Goal: Check status

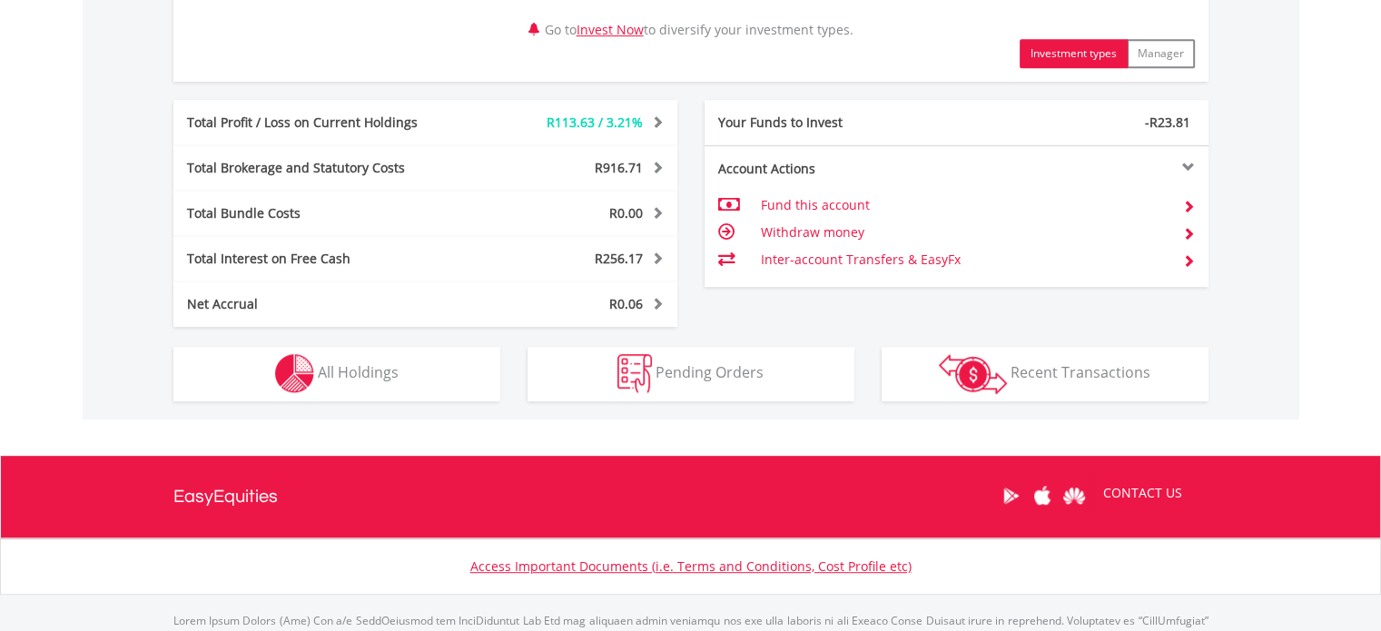
scroll to position [975, 0]
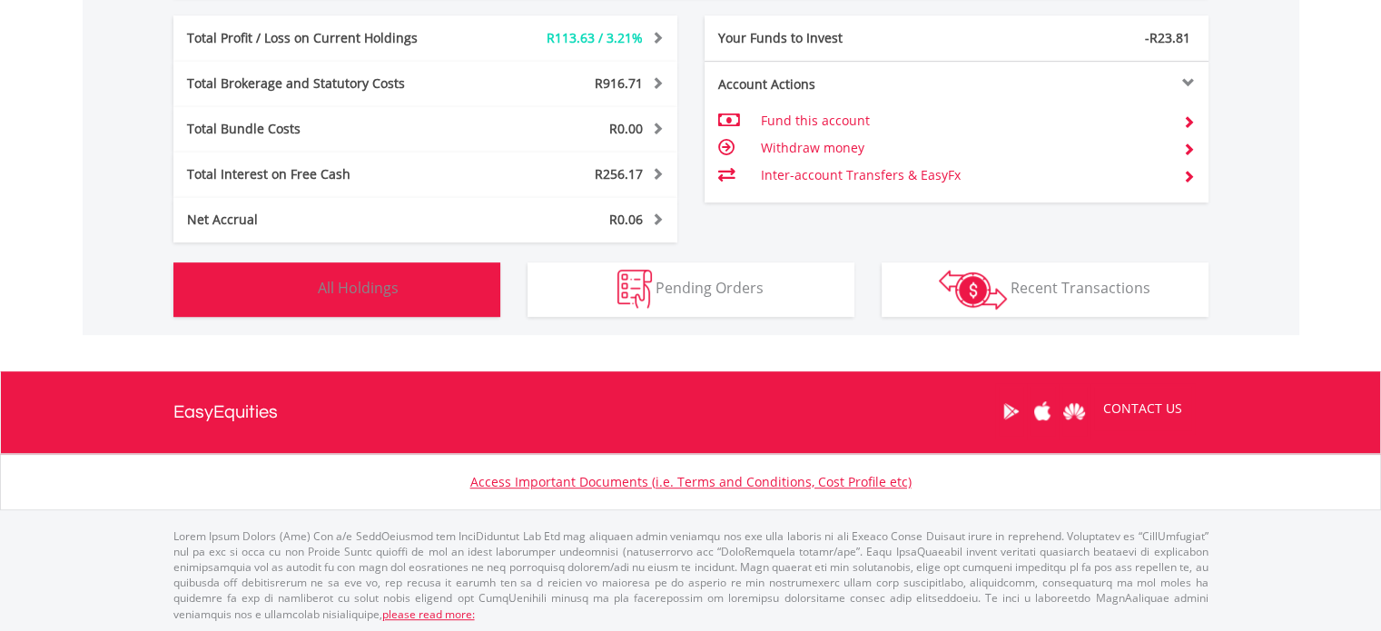
click at [370, 286] on span "All Holdings" at bounding box center [358, 288] width 81 height 20
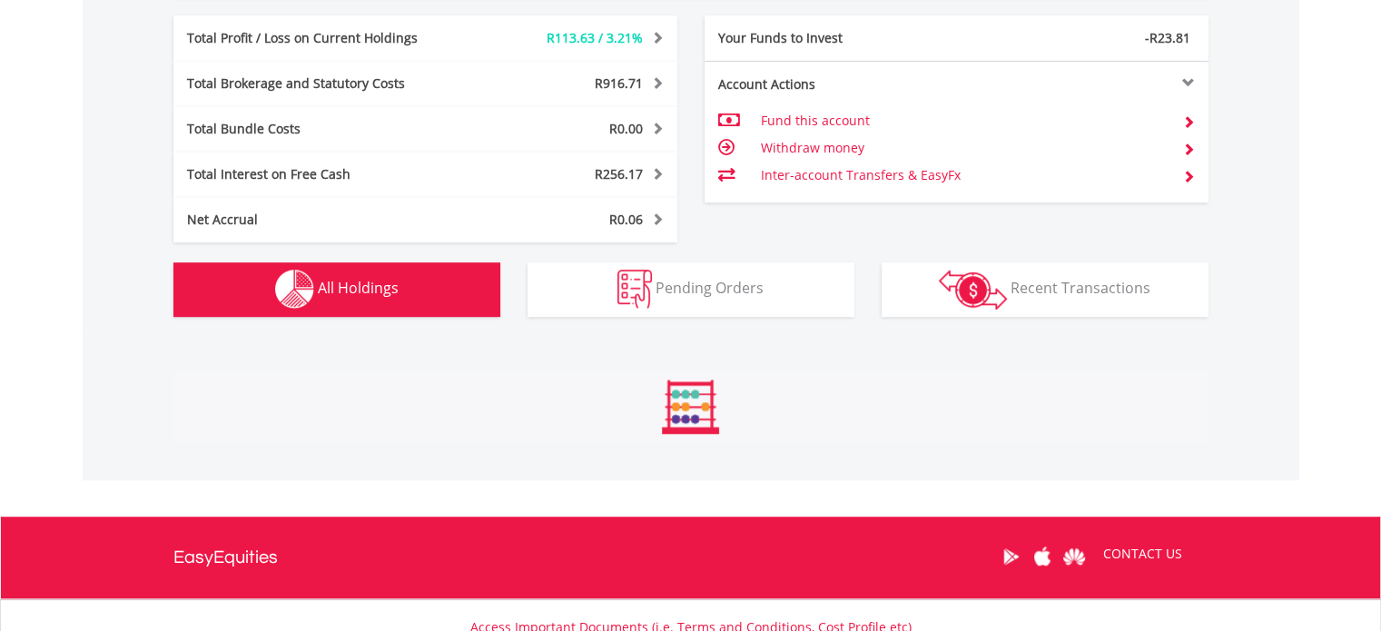
scroll to position [1345, 0]
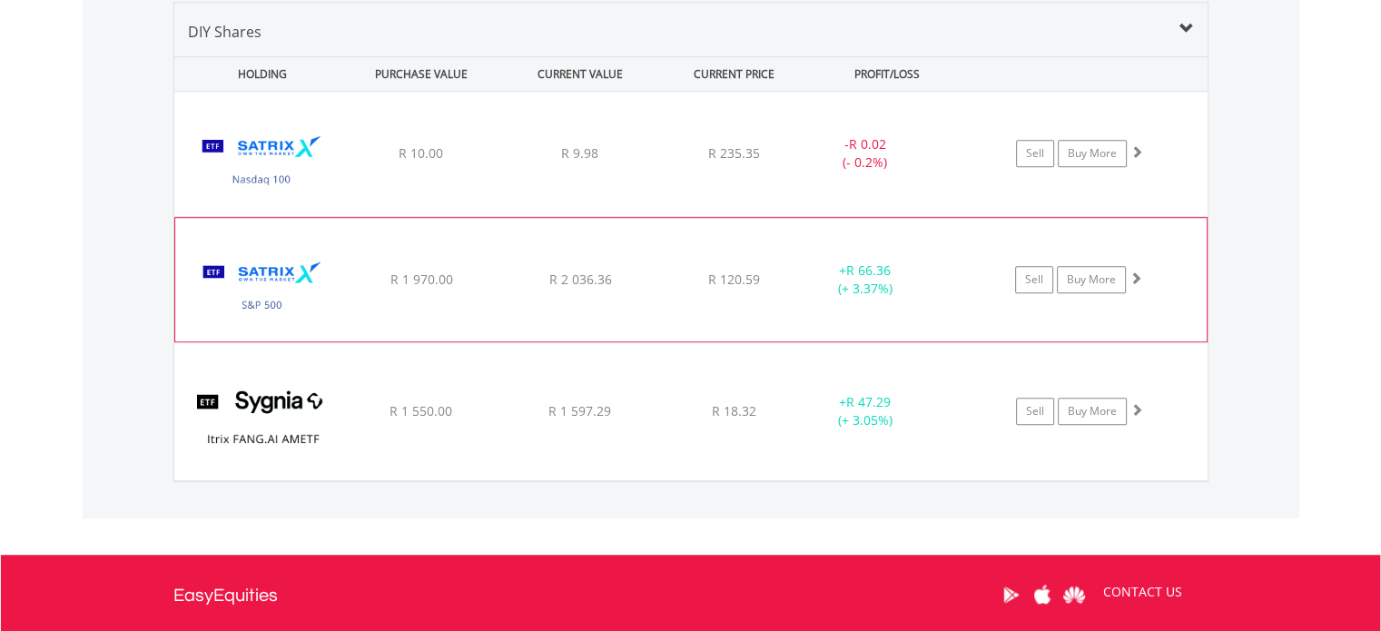
click at [470, 163] on div "R 1 970.00" at bounding box center [420, 153] width 155 height 18
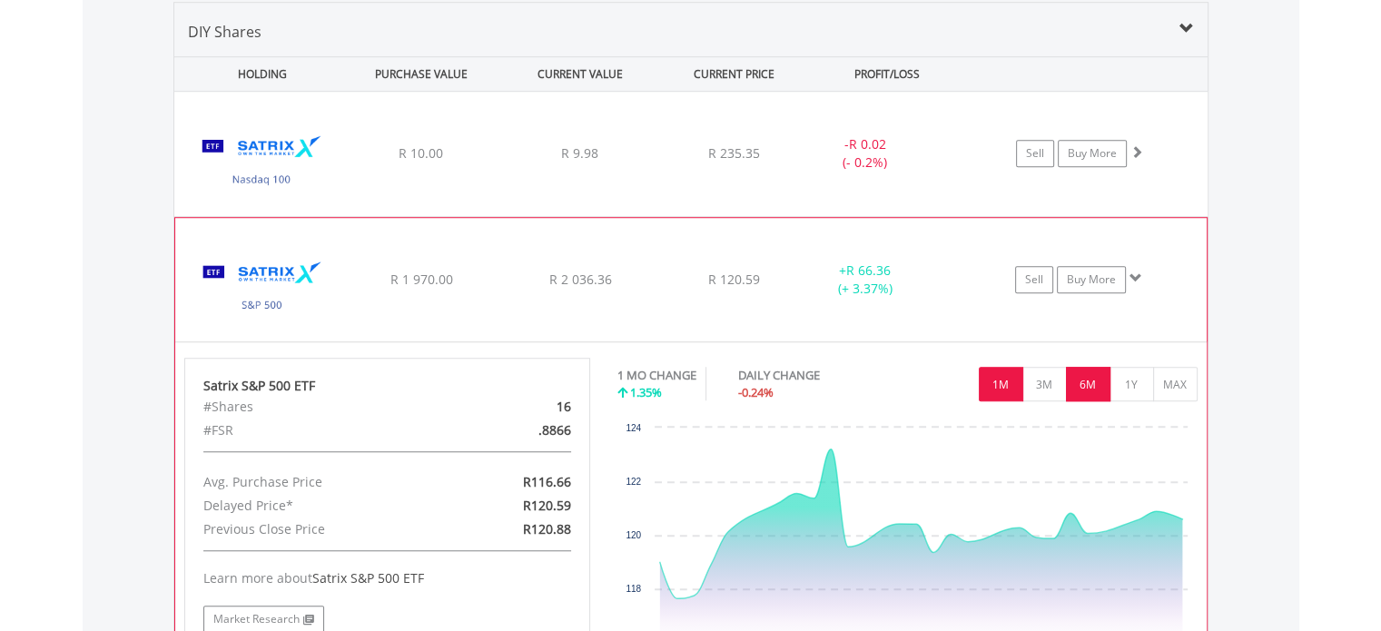
drag, startPoint x: 1068, startPoint y: 368, endPoint x: 1091, endPoint y: 379, distance: 26.0
click at [1068, 369] on button "6M" at bounding box center [1088, 384] width 44 height 35
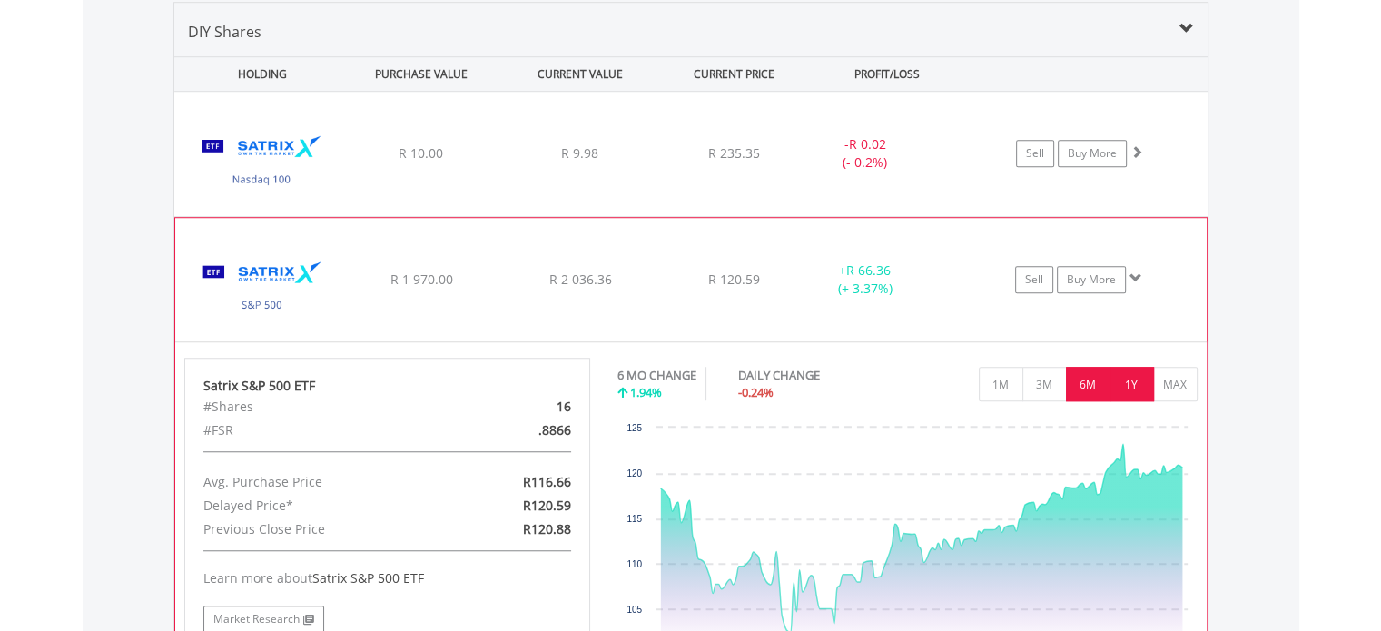
click at [1118, 379] on button "1Y" at bounding box center [1132, 384] width 44 height 35
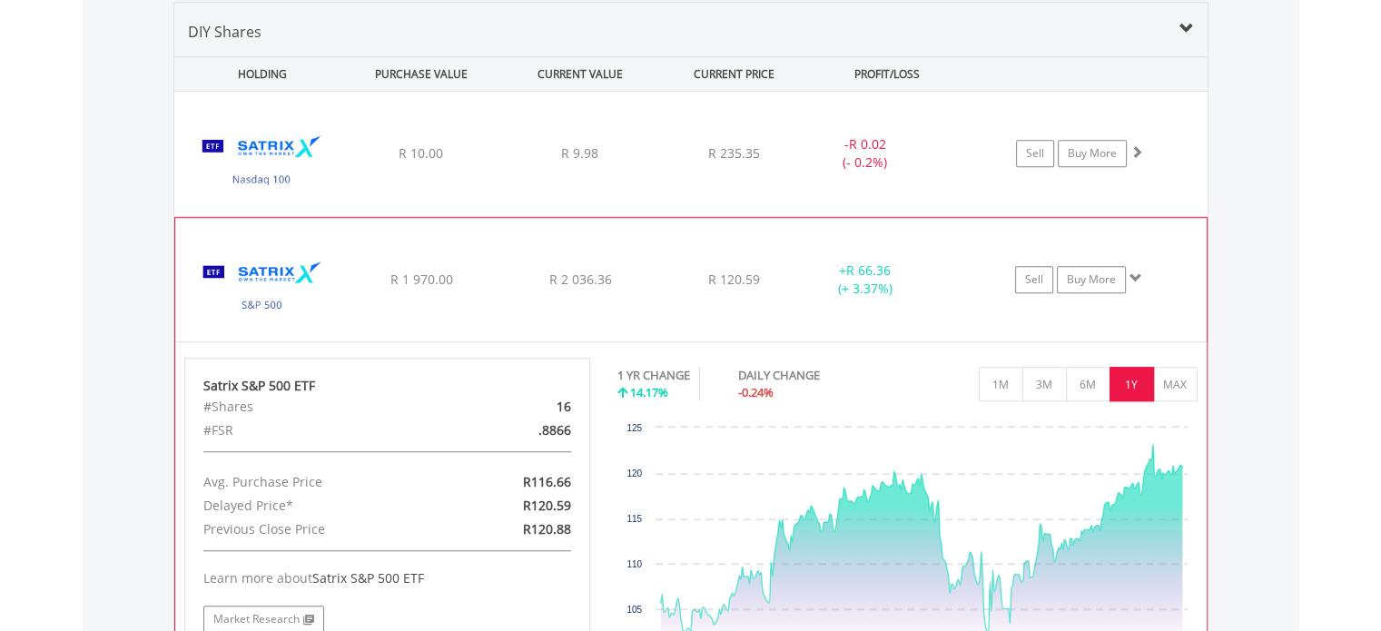
click at [567, 216] on div "﻿ Satrix S&P 500 ETF R 1 970.00 R 2 036.36 R 120.59 + R 66.36 (+ 3.37%) Sell Bu…" at bounding box center [690, 154] width 1033 height 124
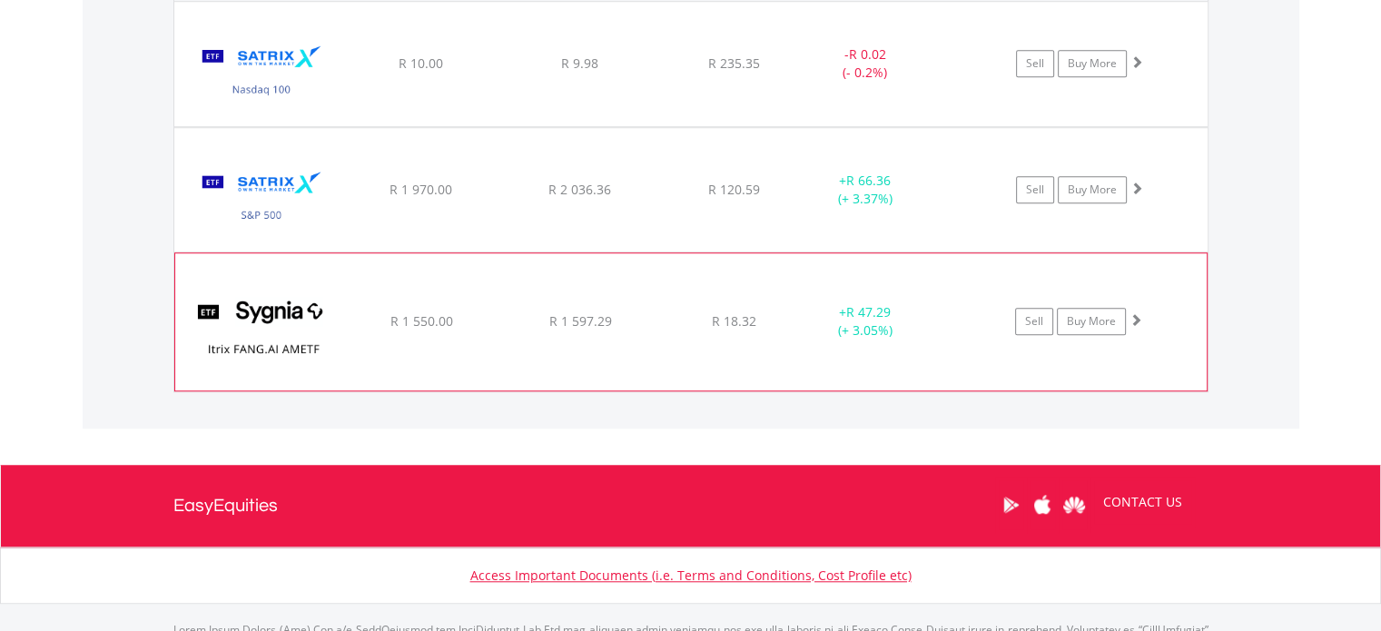
scroll to position [1436, 0]
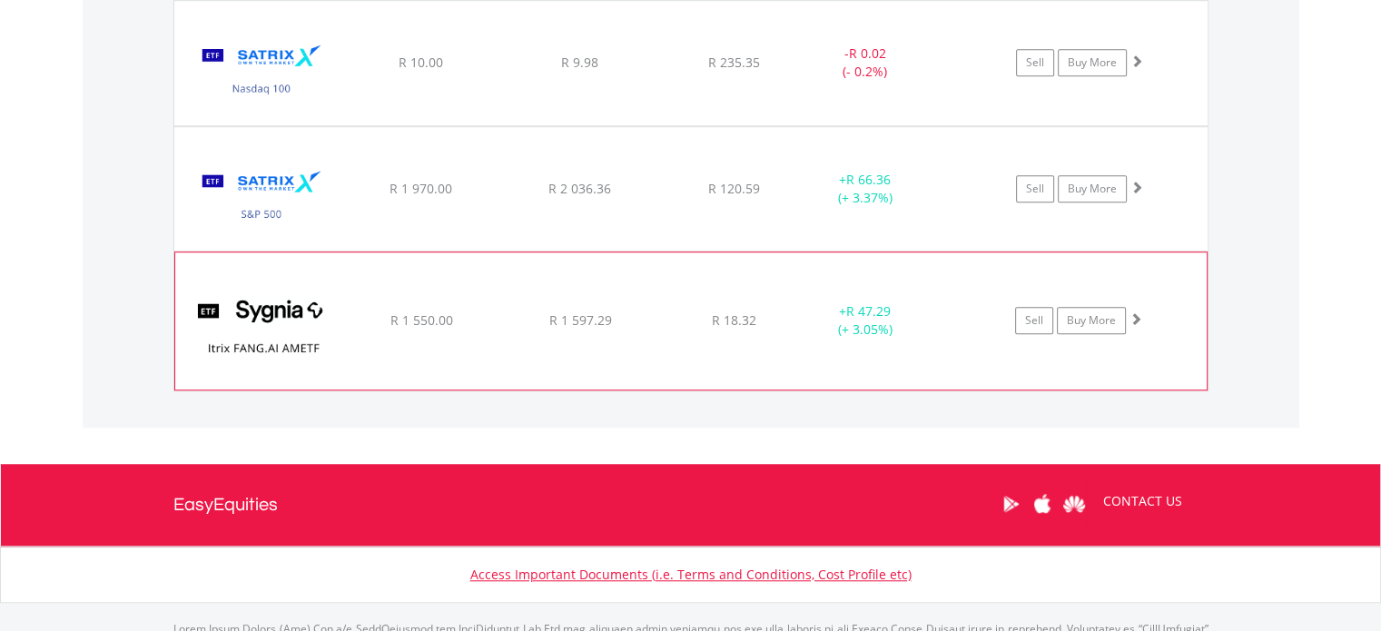
click at [564, 125] on div "﻿ Sygnia Itrix [URL] AMETF R 1 550.00 R 1 597.29 R 18.32 + R 47.29 (+ 3.05%) Se…" at bounding box center [690, 63] width 1033 height 124
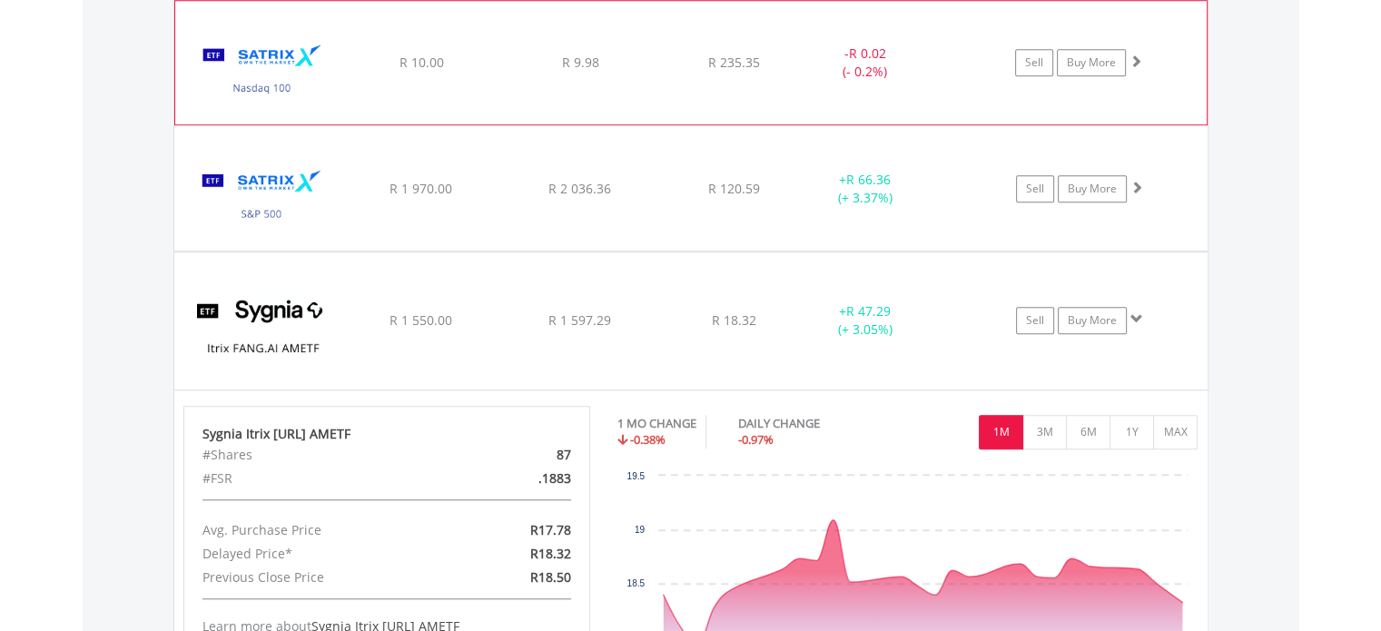
scroll to position [1526, 0]
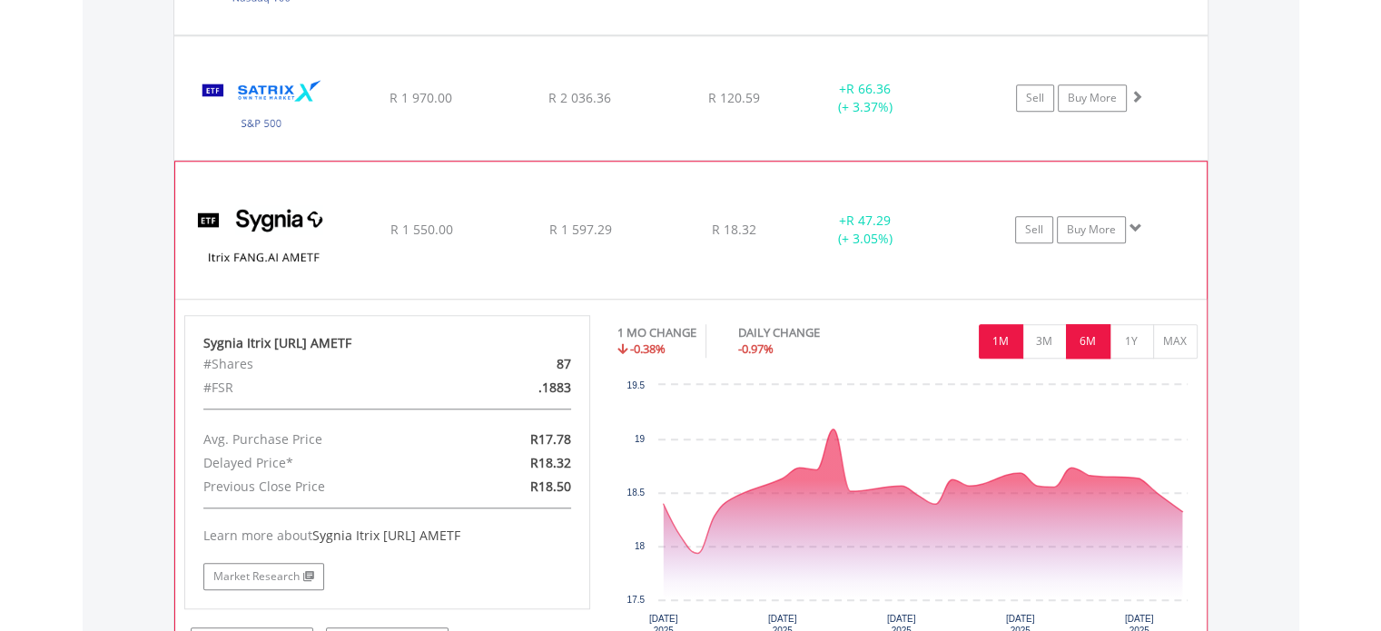
click at [1089, 339] on button "6M" at bounding box center [1088, 341] width 44 height 35
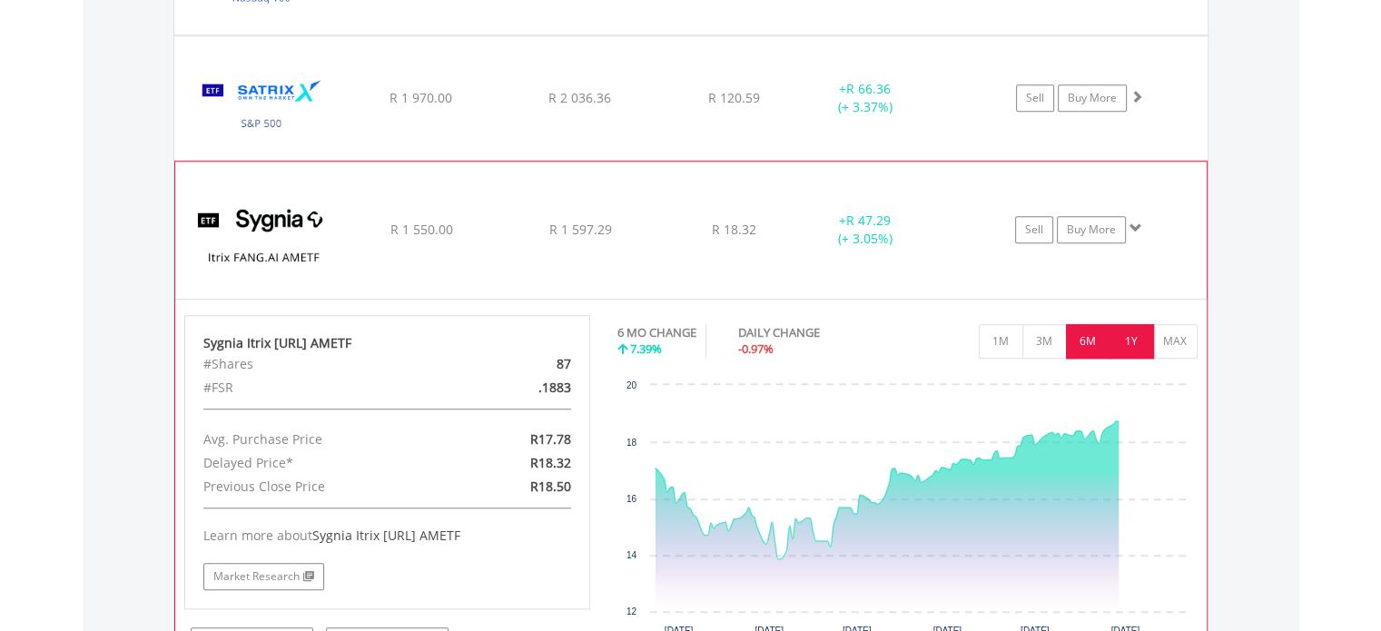
click at [1141, 338] on button "1Y" at bounding box center [1132, 341] width 44 height 35
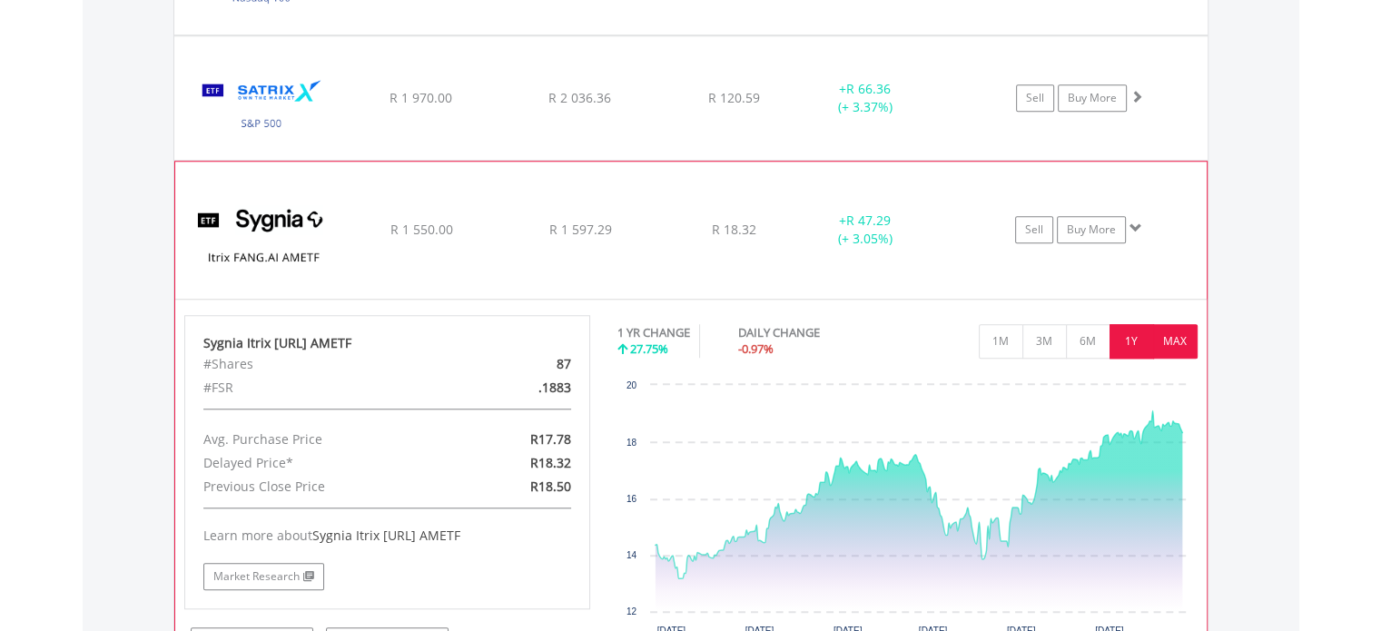
click at [1168, 334] on button "MAX" at bounding box center [1175, 341] width 44 height 35
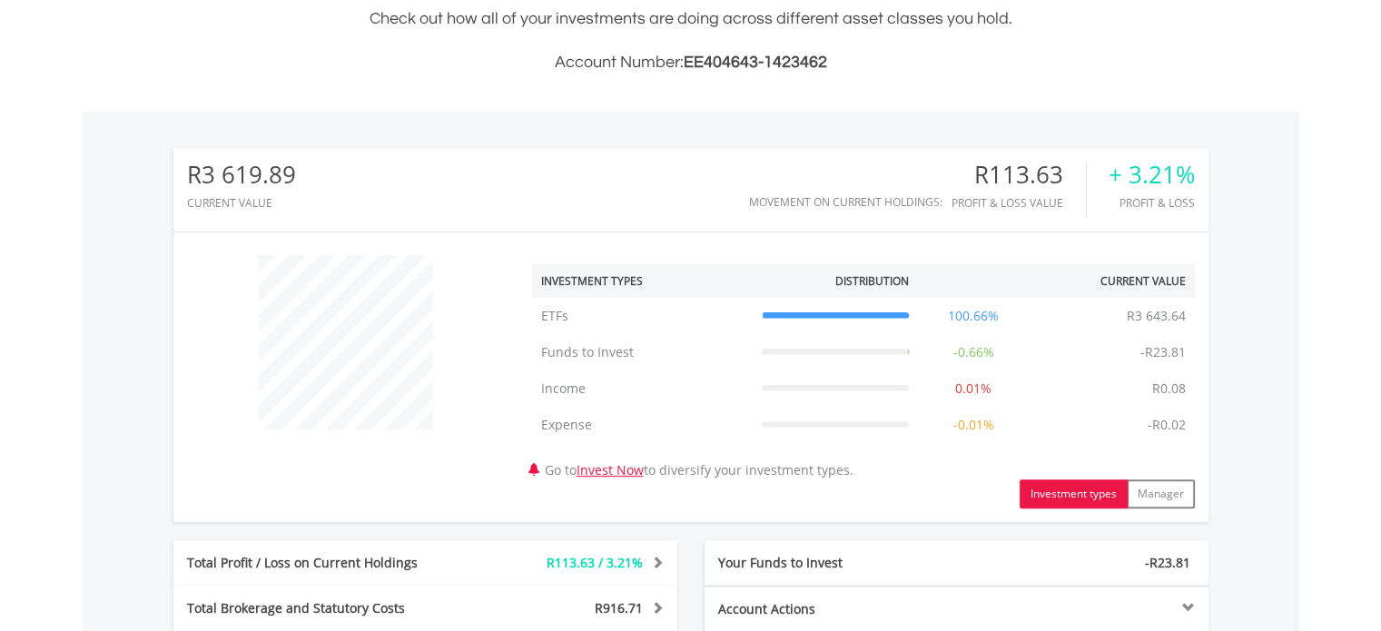
scroll to position [346, 0]
